Goal: Navigation & Orientation: Understand site structure

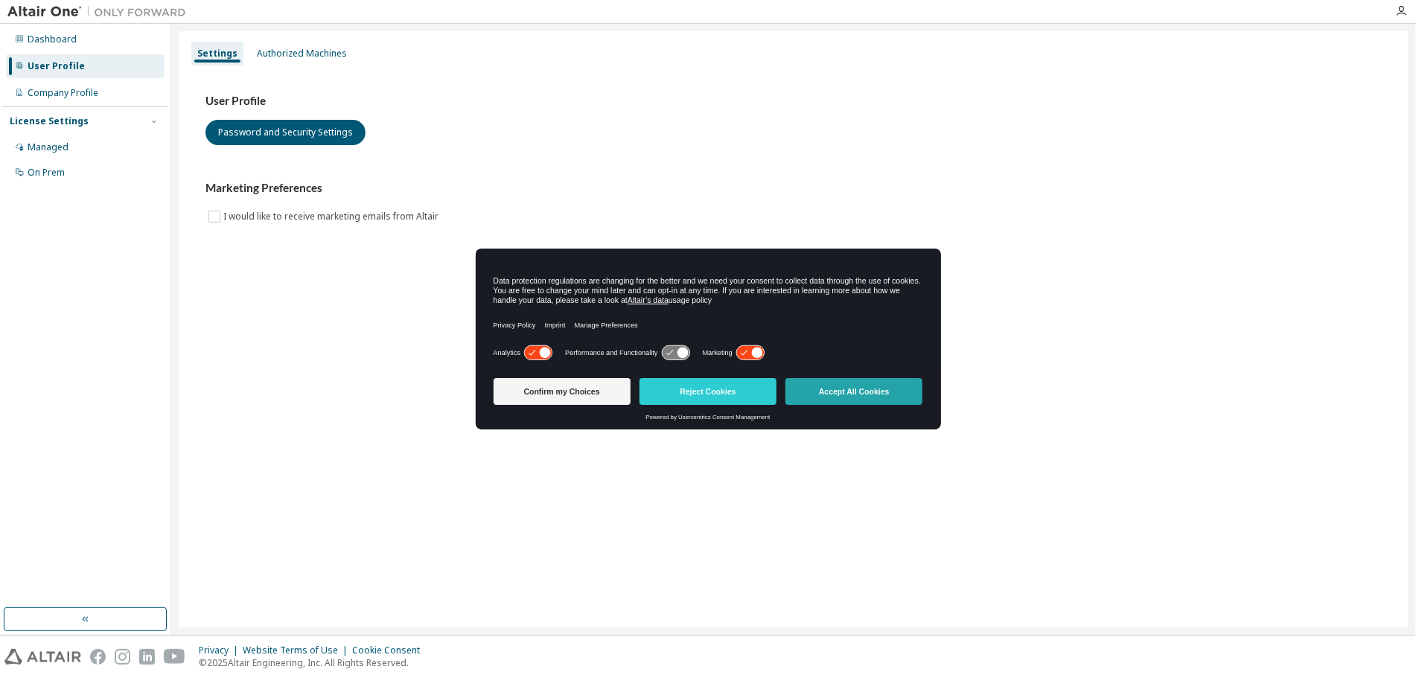
click at [849, 395] on button "Accept All Cookies" at bounding box center [853, 391] width 137 height 27
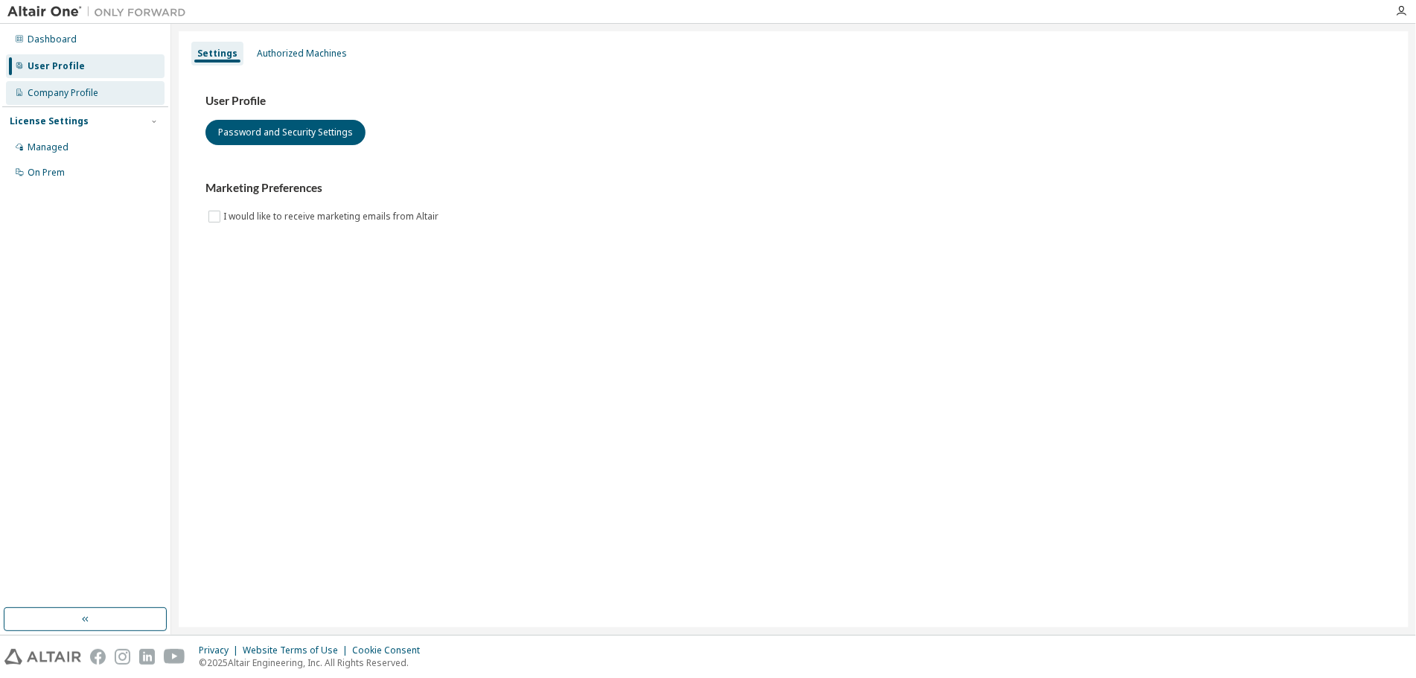
click at [75, 92] on div "Company Profile" at bounding box center [63, 93] width 71 height 12
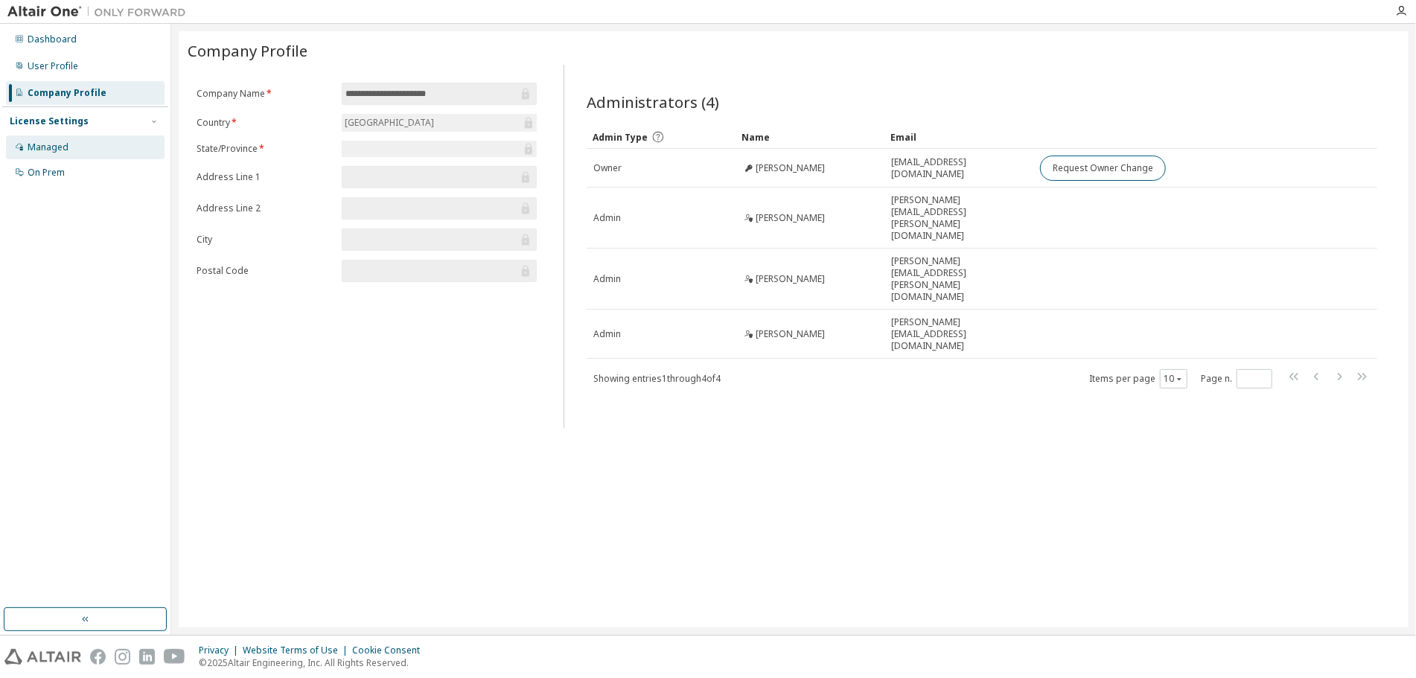
click at [72, 145] on div "Managed" at bounding box center [85, 147] width 159 height 24
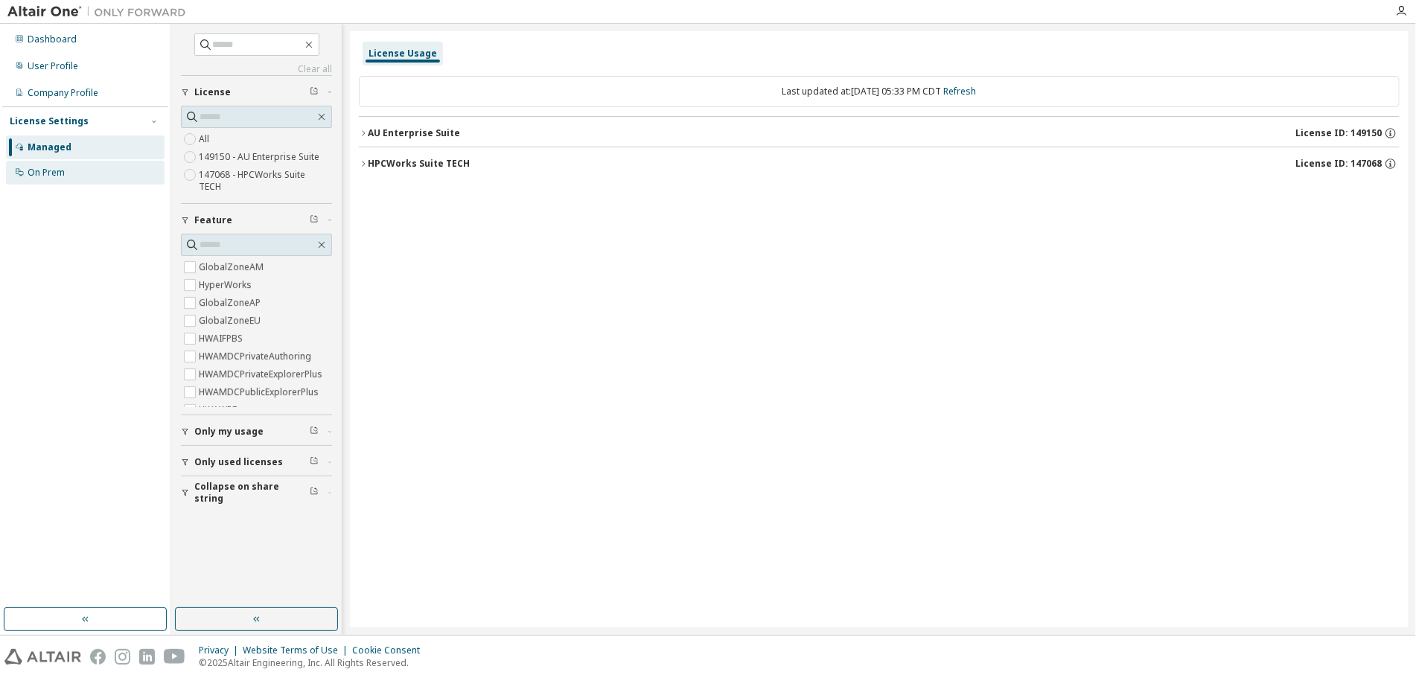
click at [73, 175] on div "On Prem" at bounding box center [85, 173] width 159 height 24
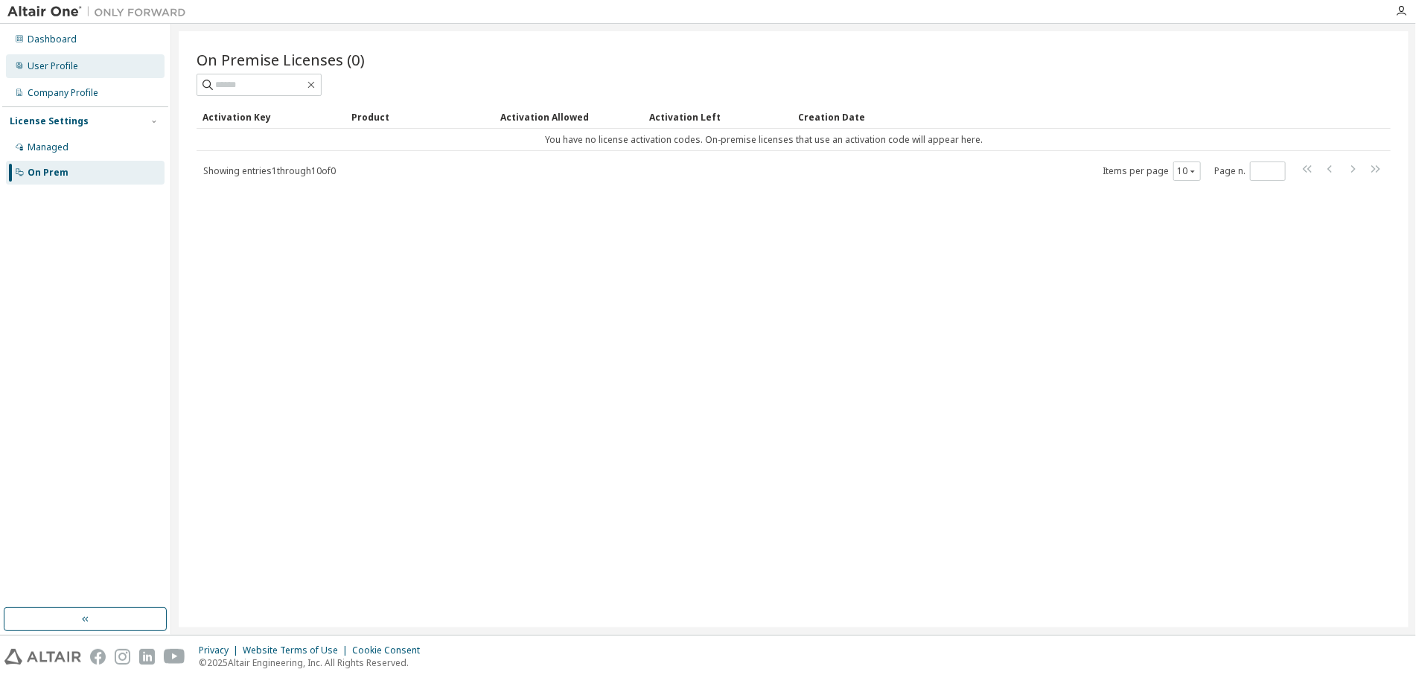
click at [67, 56] on div "User Profile" at bounding box center [85, 66] width 159 height 24
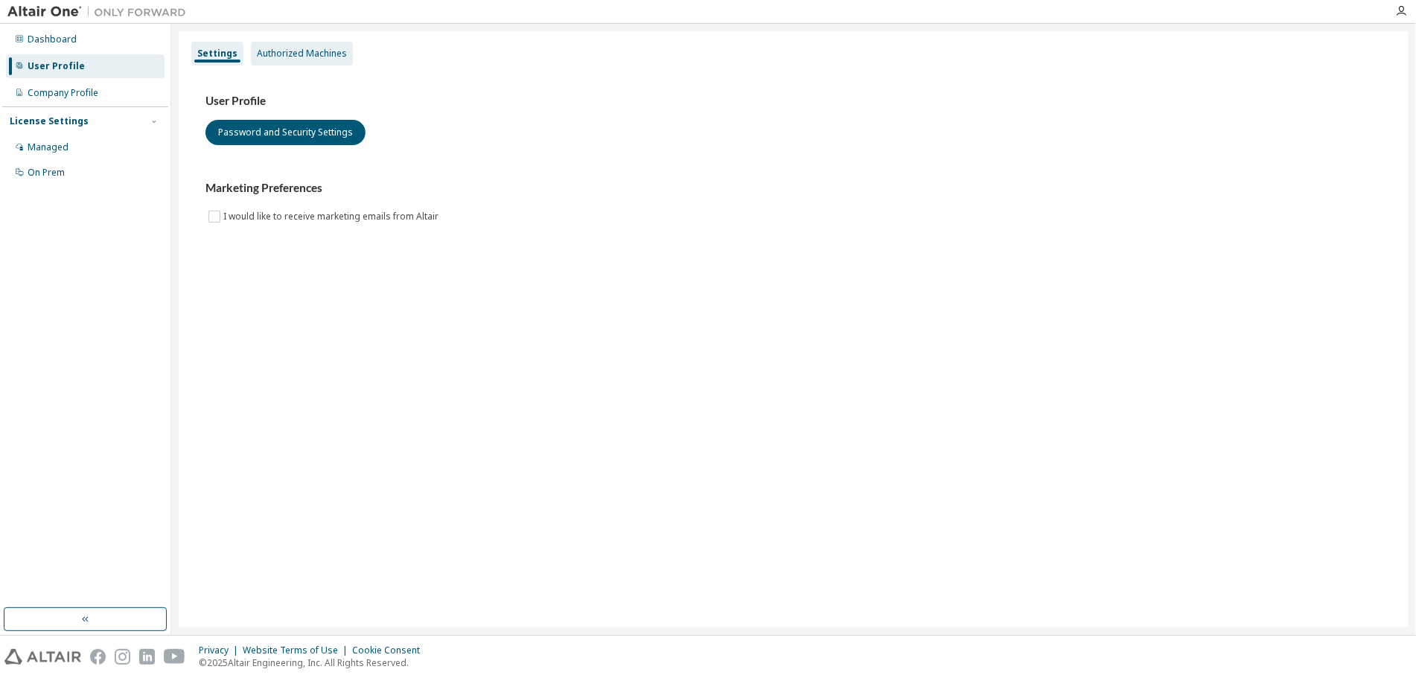
click at [275, 51] on div "Authorized Machines" at bounding box center [302, 54] width 90 height 12
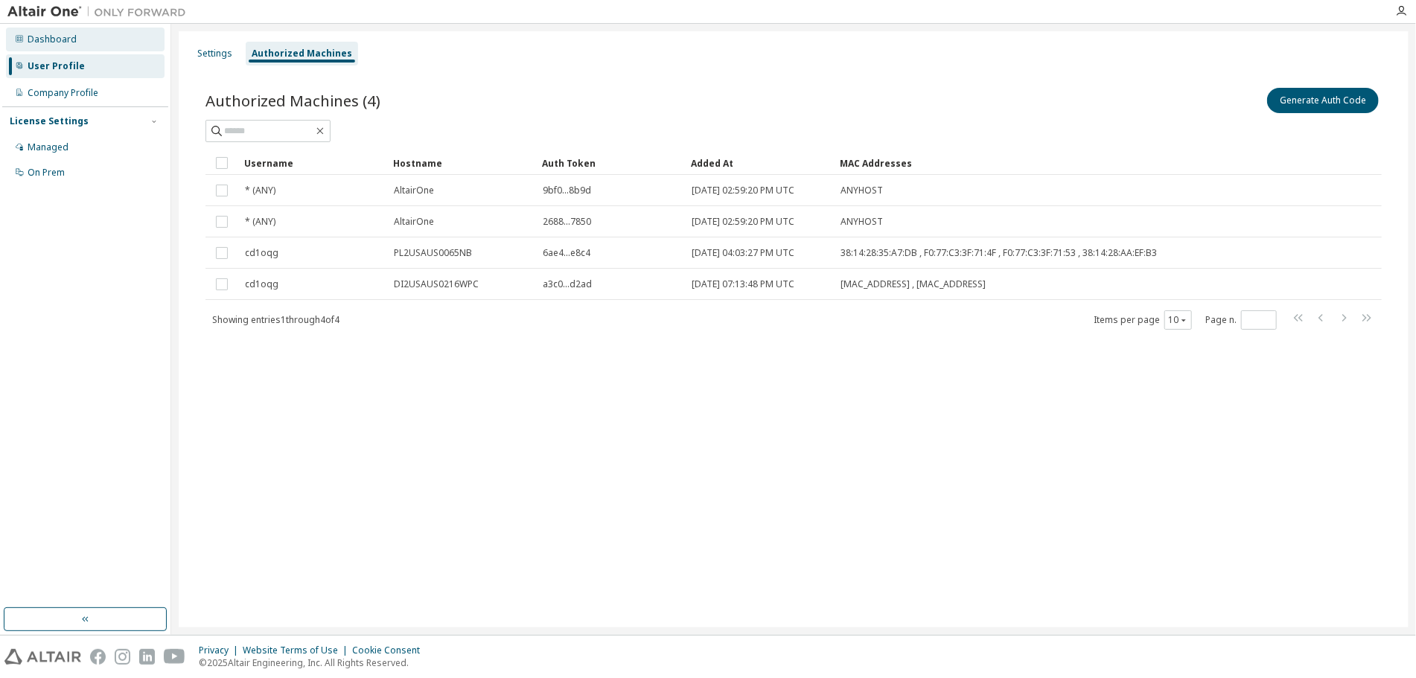
click at [53, 42] on div "Dashboard" at bounding box center [52, 39] width 49 height 12
